Goal: Obtain resource: Download file/media

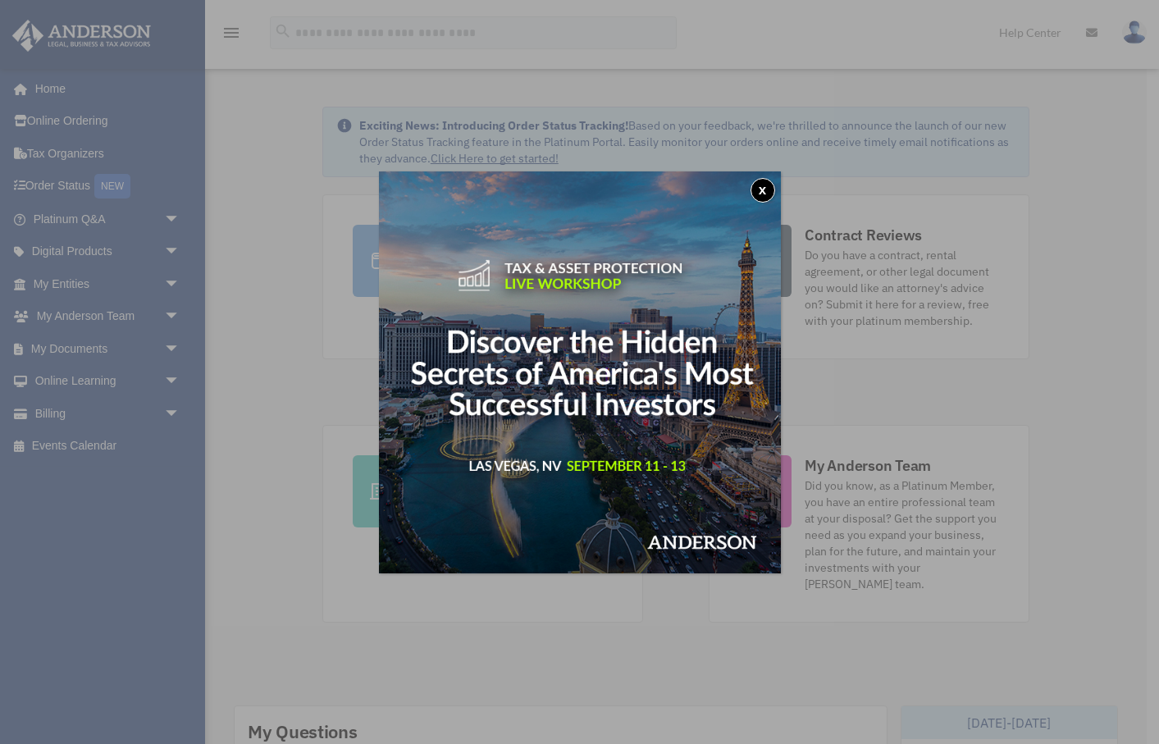
click at [767, 186] on button "x" at bounding box center [763, 190] width 25 height 25
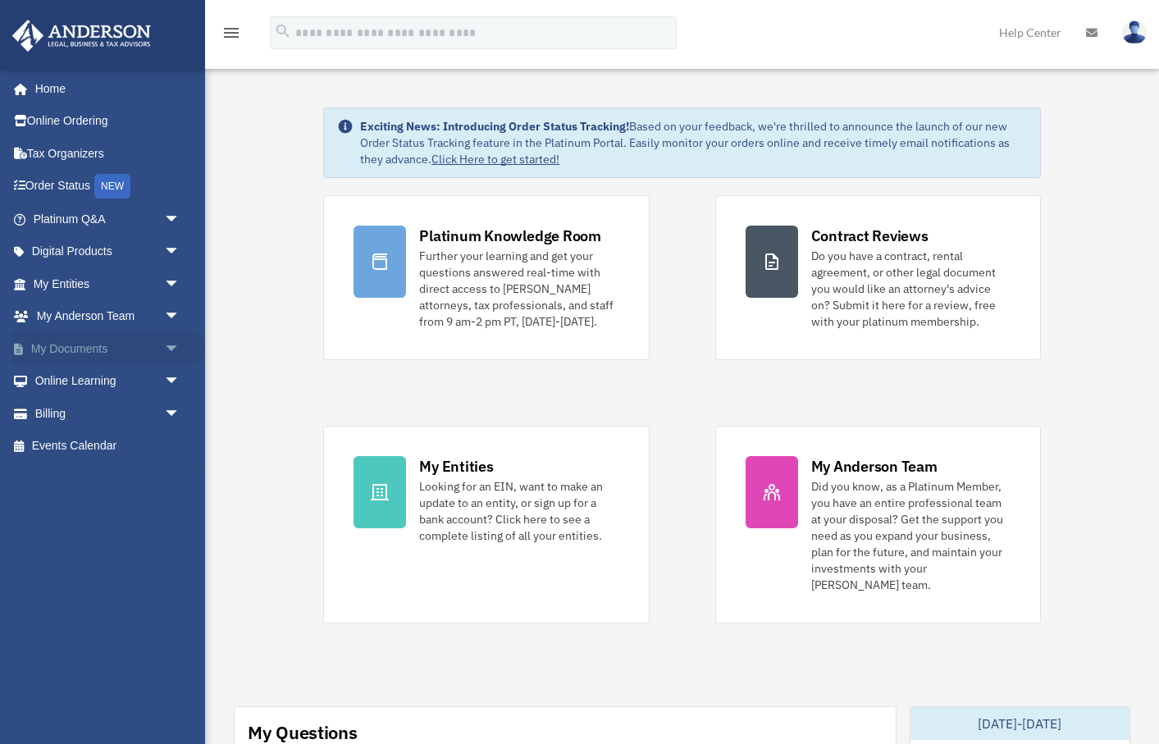
click at [66, 346] on link "My Documents arrow_drop_down" at bounding box center [108, 348] width 194 height 33
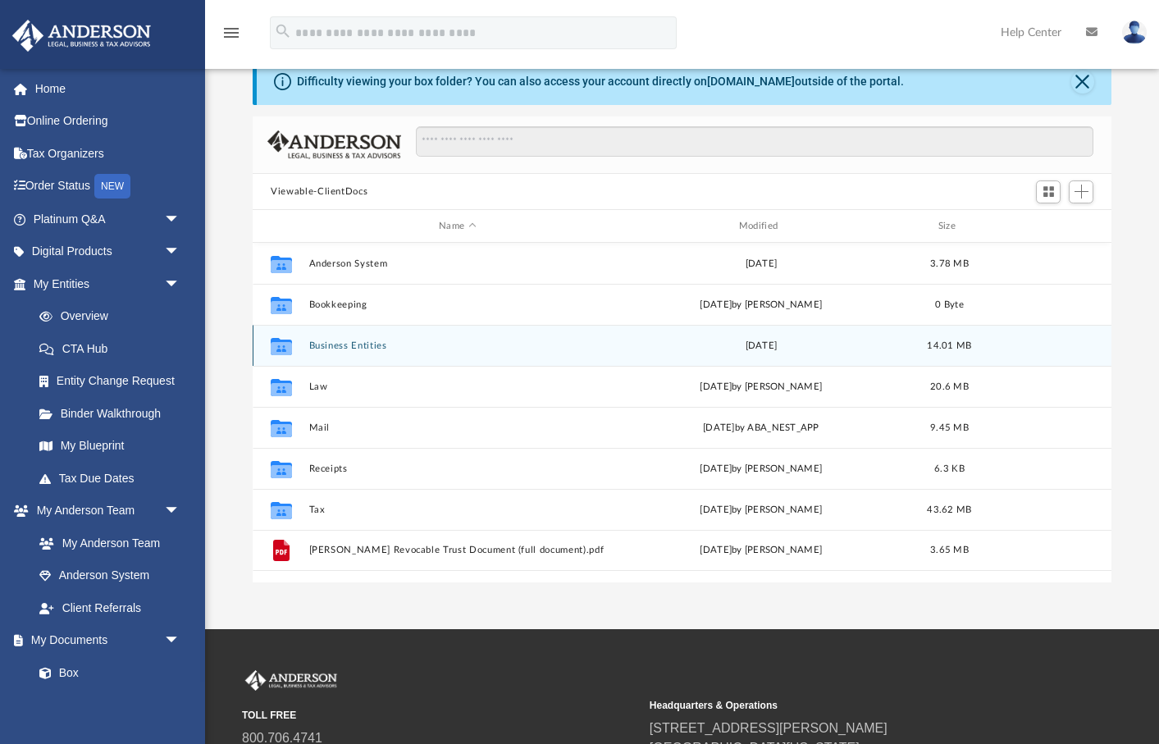
scroll to position [43, 0]
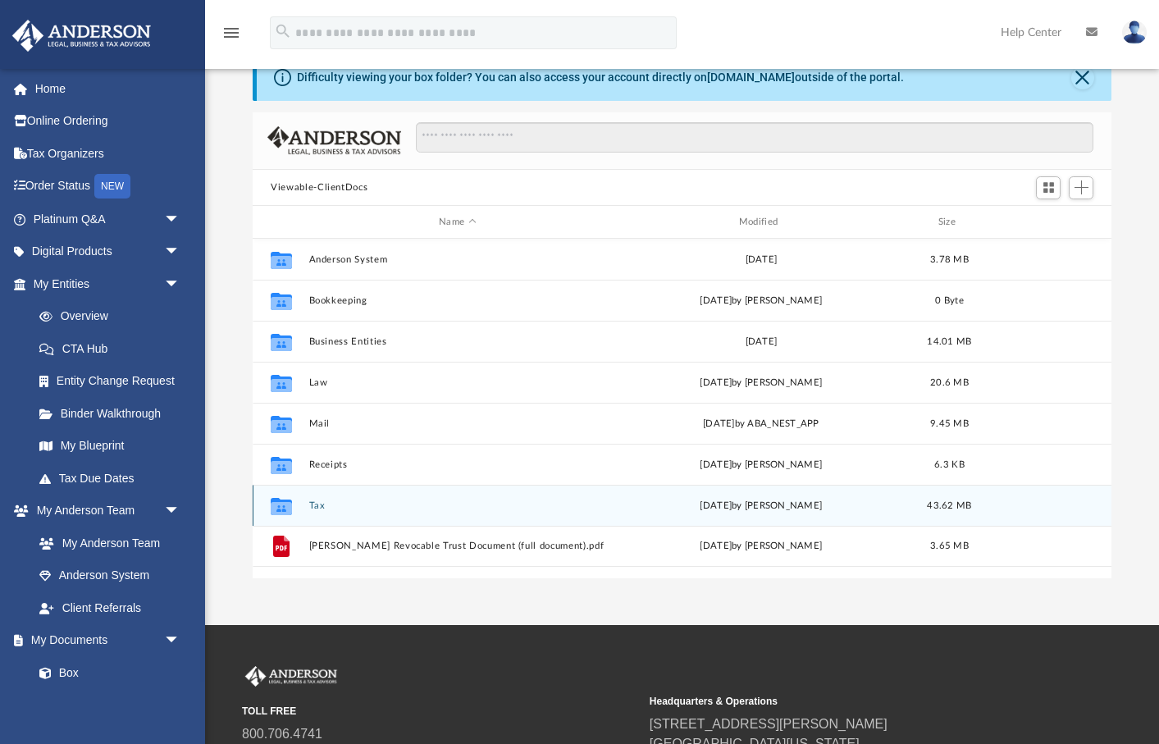
click at [314, 503] on button "Tax" at bounding box center [457, 505] width 297 height 11
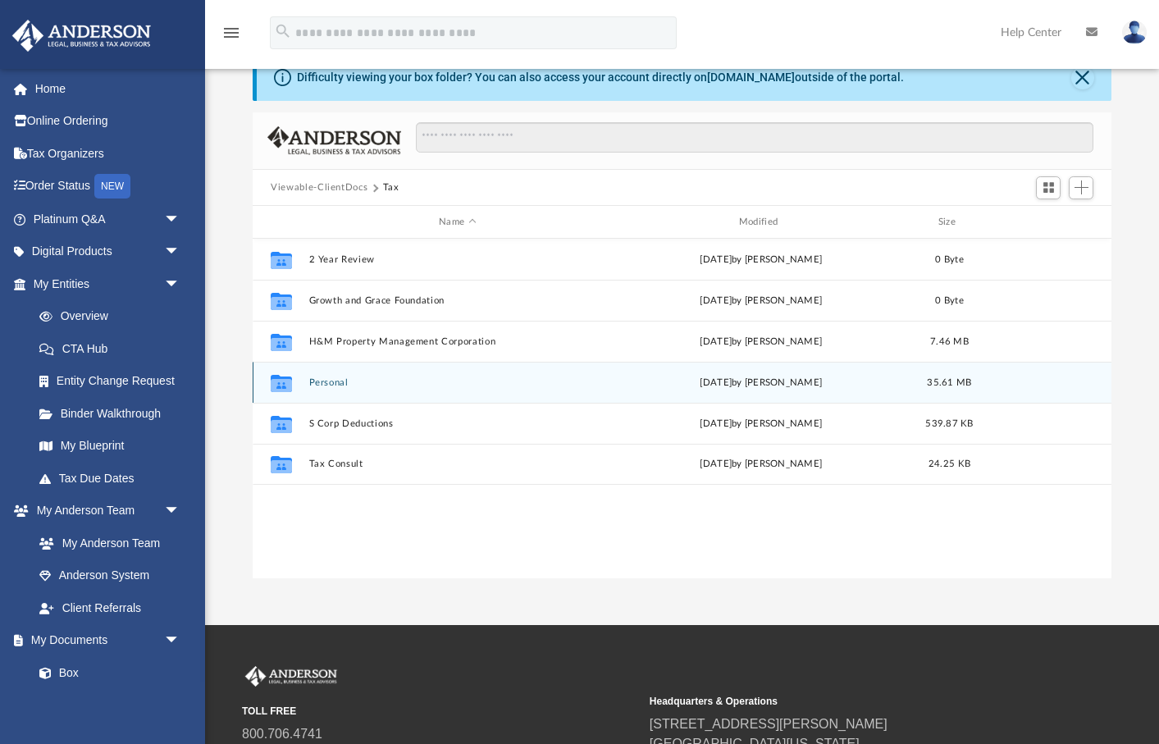
click at [320, 382] on button "Personal" at bounding box center [457, 382] width 297 height 11
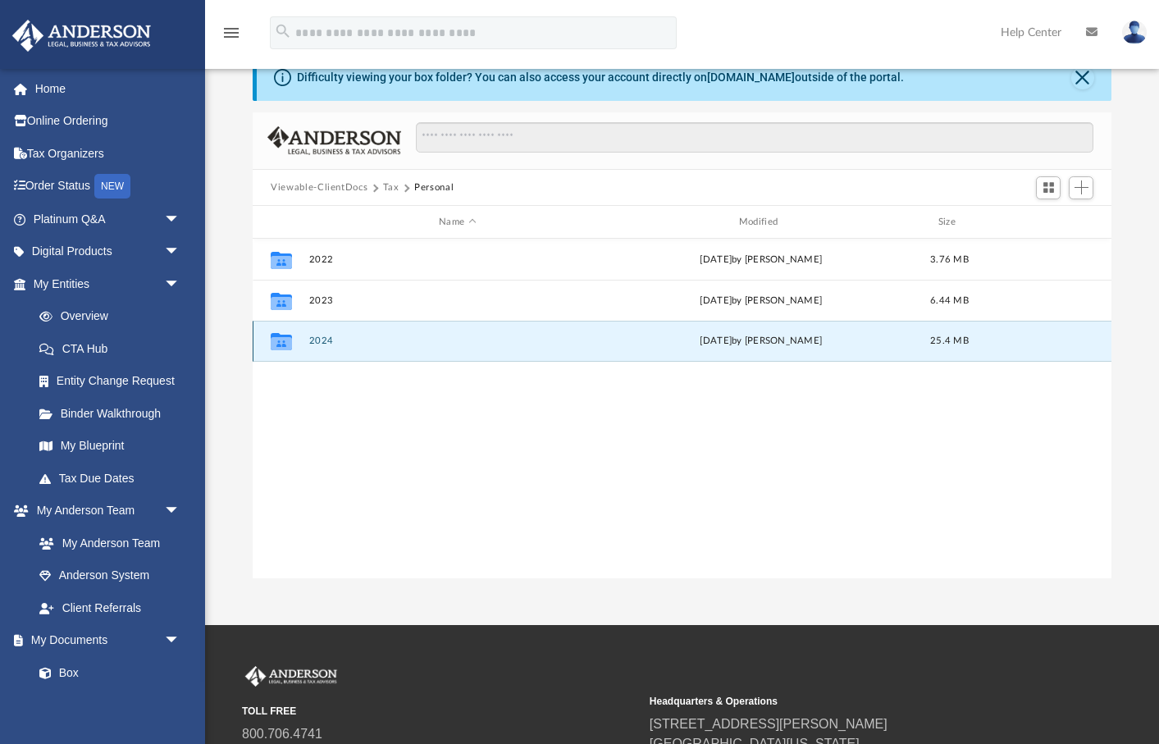
click at [322, 337] on button "2024" at bounding box center [457, 340] width 297 height 11
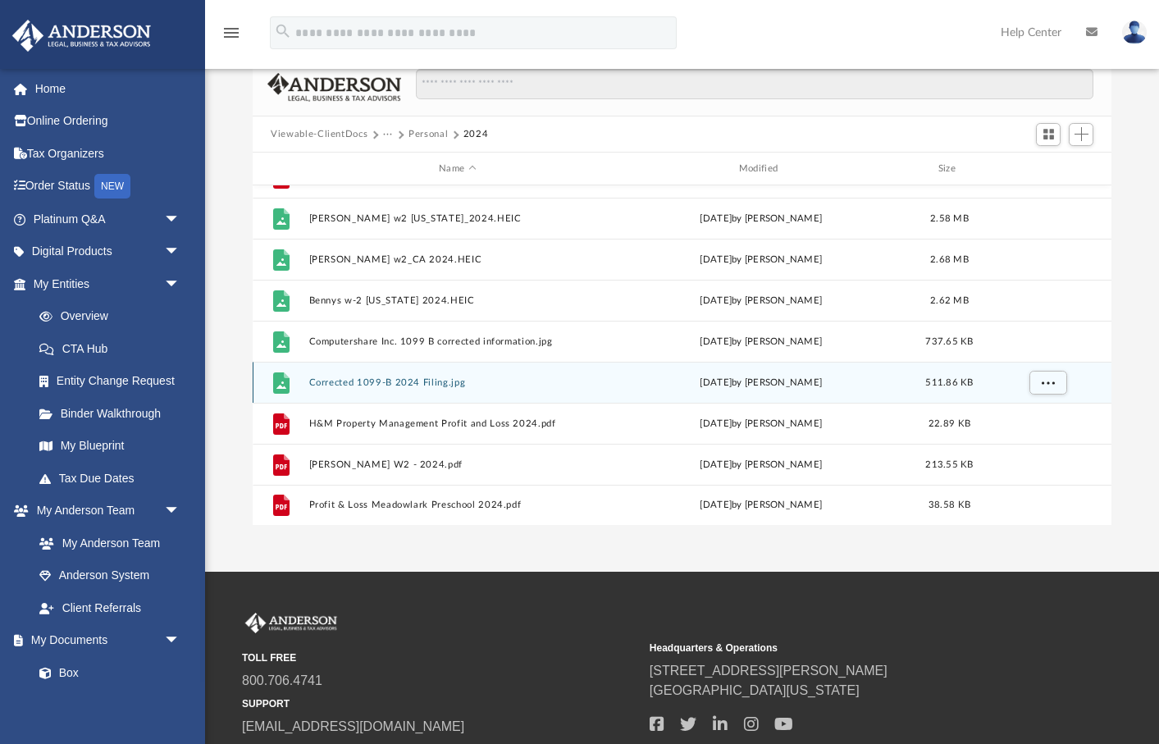
scroll to position [88, 0]
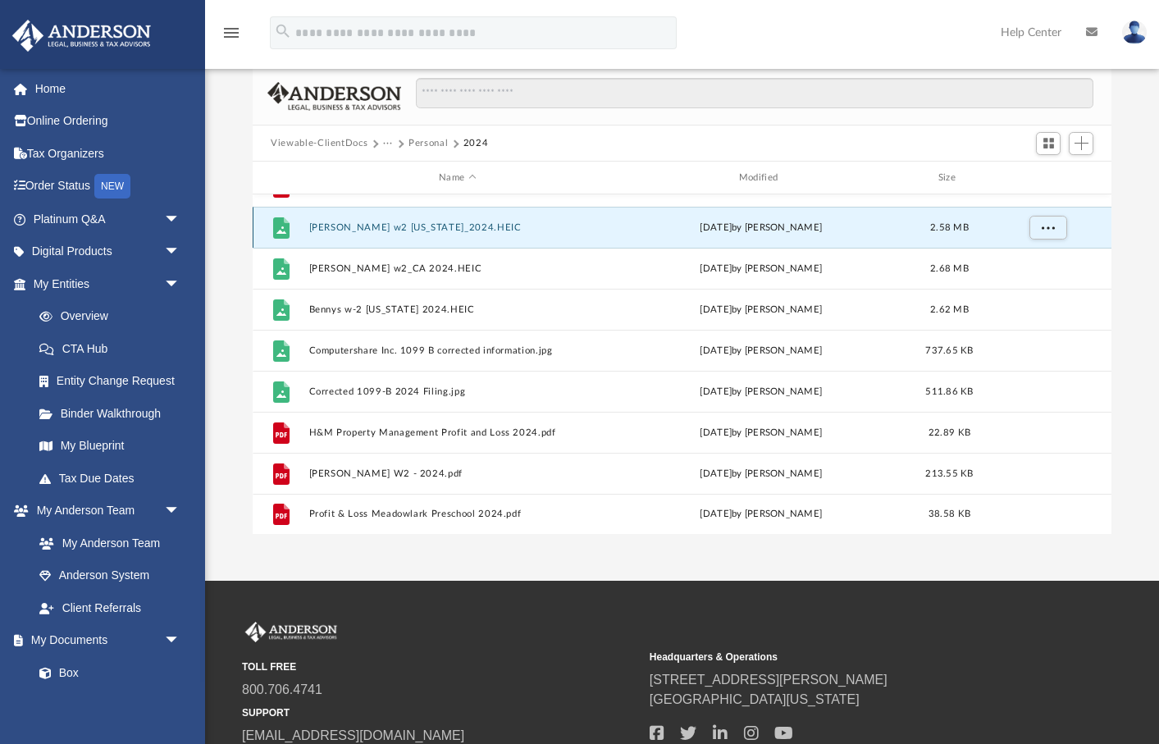
click at [386, 225] on button "Benny w2 Kansas_2024.HEIC" at bounding box center [457, 227] width 297 height 11
